Goal: Communication & Community: Answer question/provide support

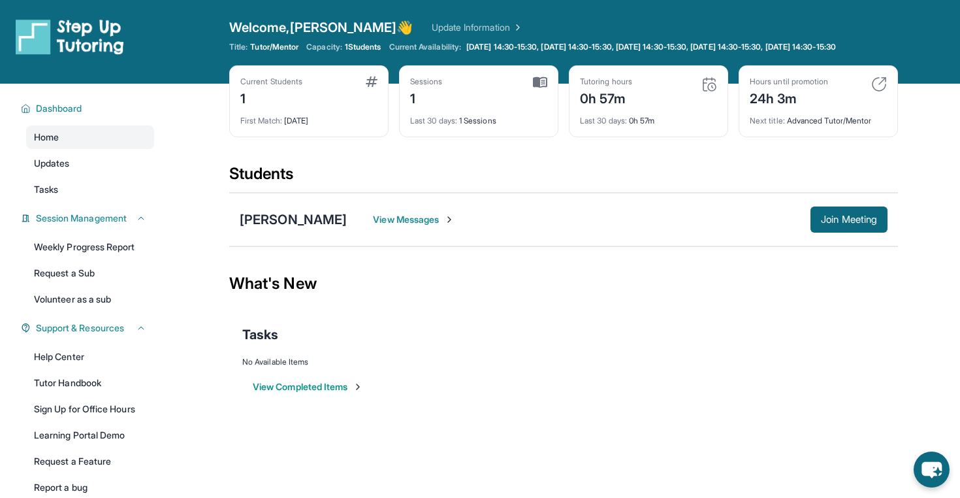
click at [389, 226] on span "View Messages" at bounding box center [414, 219] width 82 height 13
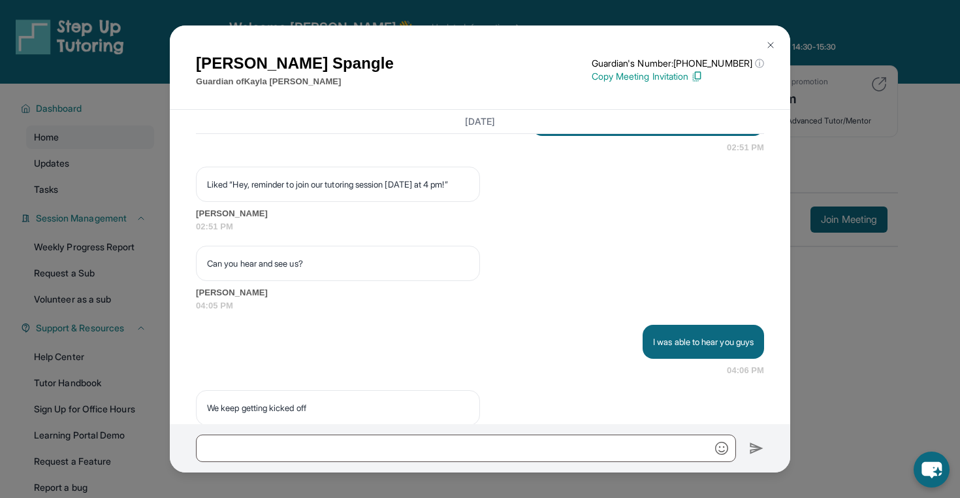
scroll to position [3171, 0]
click at [542, 126] on p "Hey, reminder to join our tutoring session [DATE] at 4 pm!" at bounding box center [648, 119] width 212 height 13
click at [542, 126] on p "Hey, reminder to join our tutoring session today at 4 pm!" at bounding box center [648, 119] width 212 height 13
drag, startPoint x: 528, startPoint y: 224, endPoint x: 779, endPoint y: 227, distance: 251.4
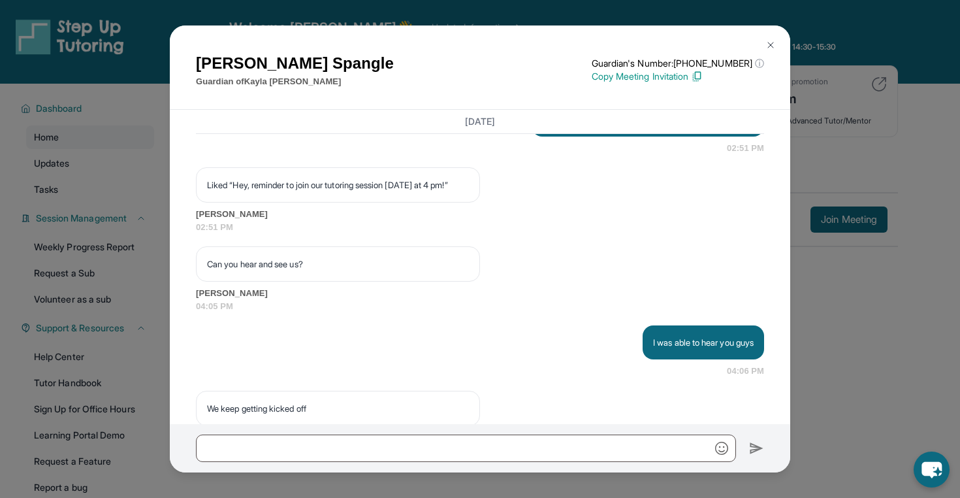
click at [779, 227] on div "September 8, 2025 <p>**New Step Up Tutoring Match Chat**: Hi Jen! This is the s…" at bounding box center [480, 267] width 620 height 314
copy p "Hey, reminder to join our tutoring session today at 4 pm!"
click at [658, 233] on div "Liked “Hey, reminder to join our tutoring session today at 4 pm!” Jen Spangle 0…" at bounding box center [480, 200] width 568 height 66
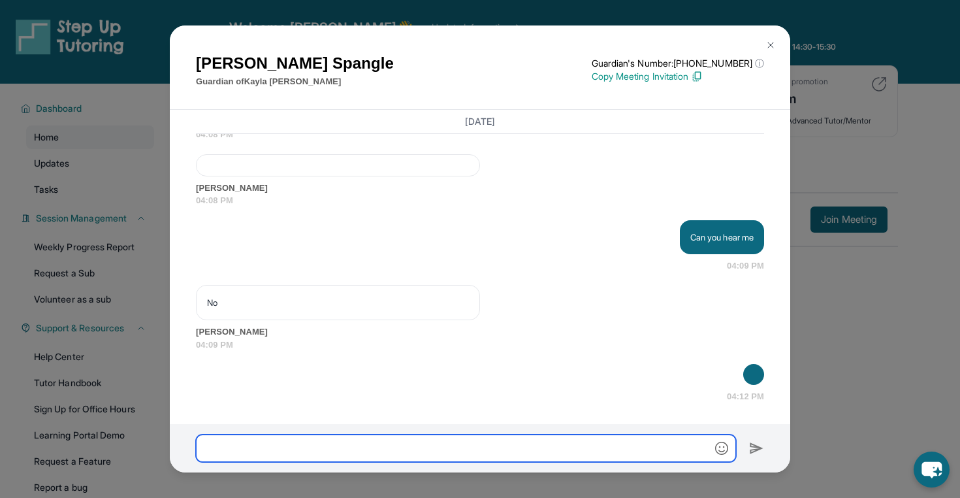
click at [536, 448] on input "text" at bounding box center [466, 447] width 540 height 27
paste input "**********"
type input "**********"
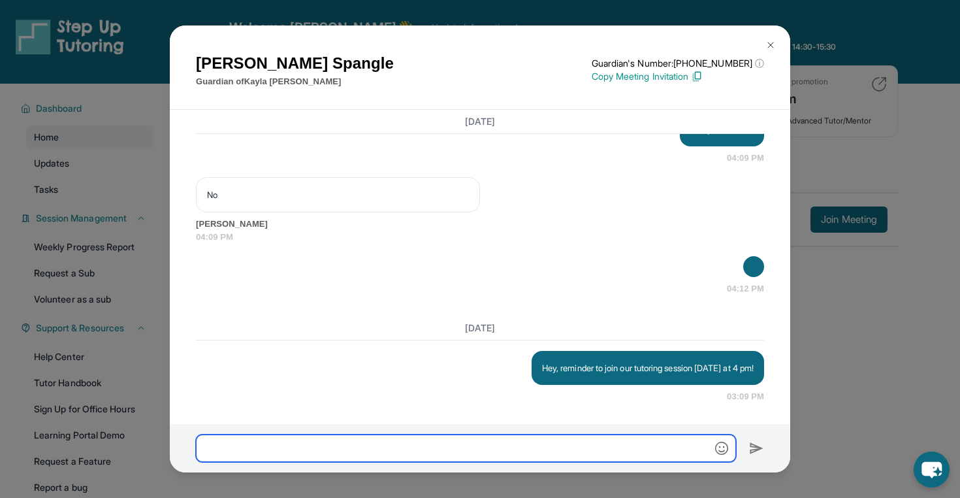
scroll to position [3907, 0]
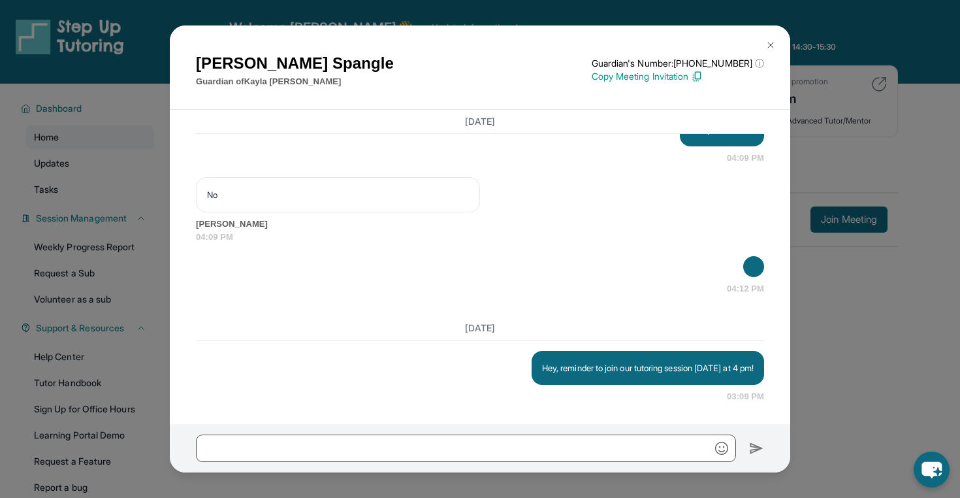
click at [840, 325] on div "Jen Spangle Guardian of Kayla Duong Guardian's Number: +18779599489 ⓘ This isn'…" at bounding box center [480, 249] width 960 height 498
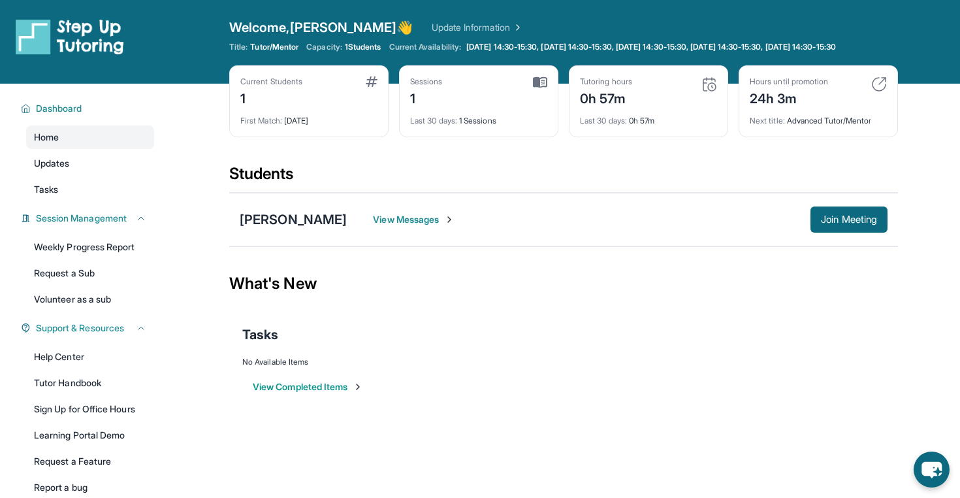
click at [432, 27] on link "Update Information" at bounding box center [477, 27] width 91 height 13
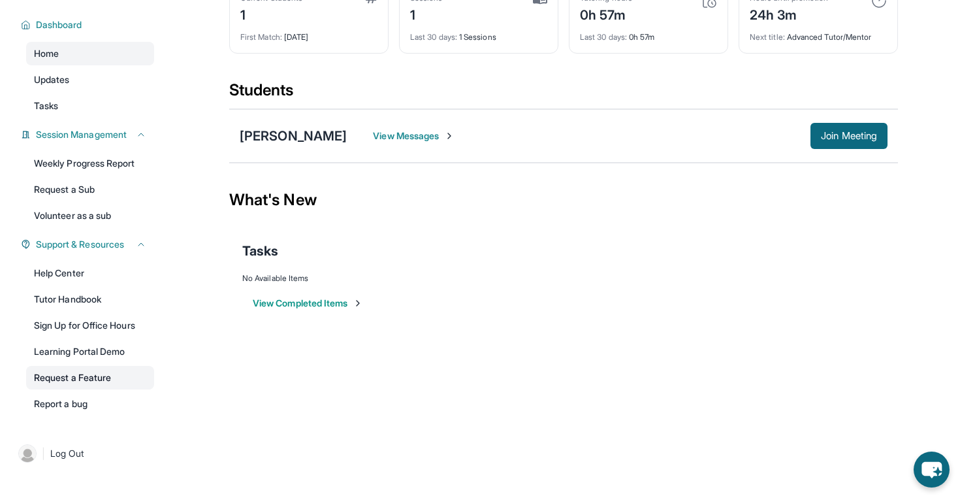
scroll to position [94, 0]
click at [69, 291] on link "Tutor Handbook" at bounding box center [90, 299] width 128 height 24
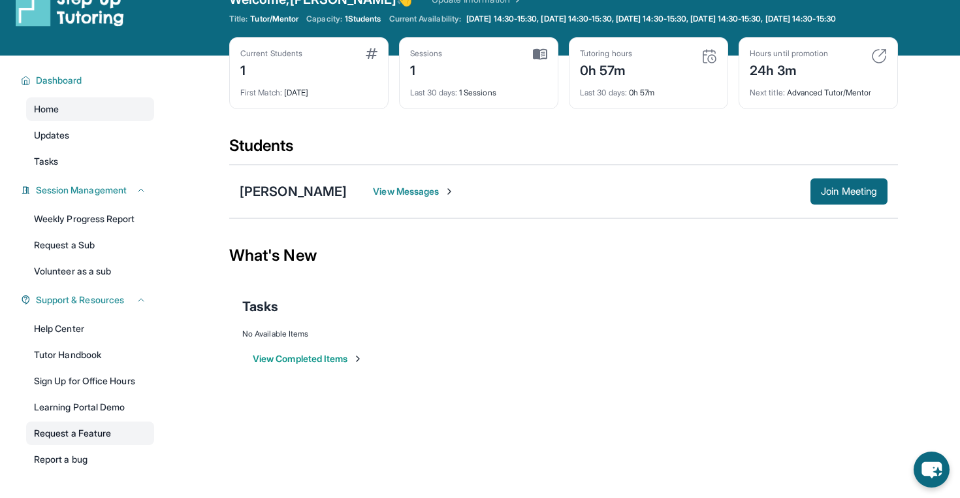
scroll to position [0, 0]
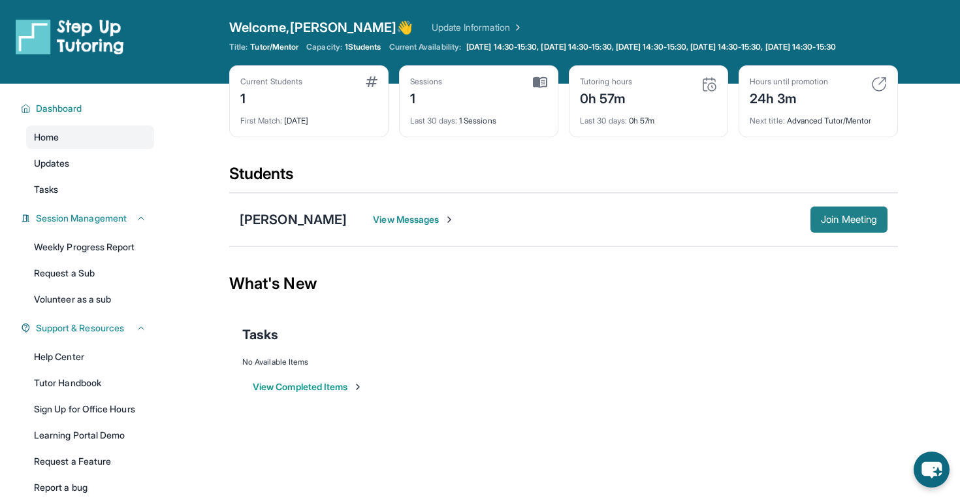
click at [841, 223] on span "Join Meeting" at bounding box center [849, 219] width 56 height 8
